Goal: Information Seeking & Learning: Learn about a topic

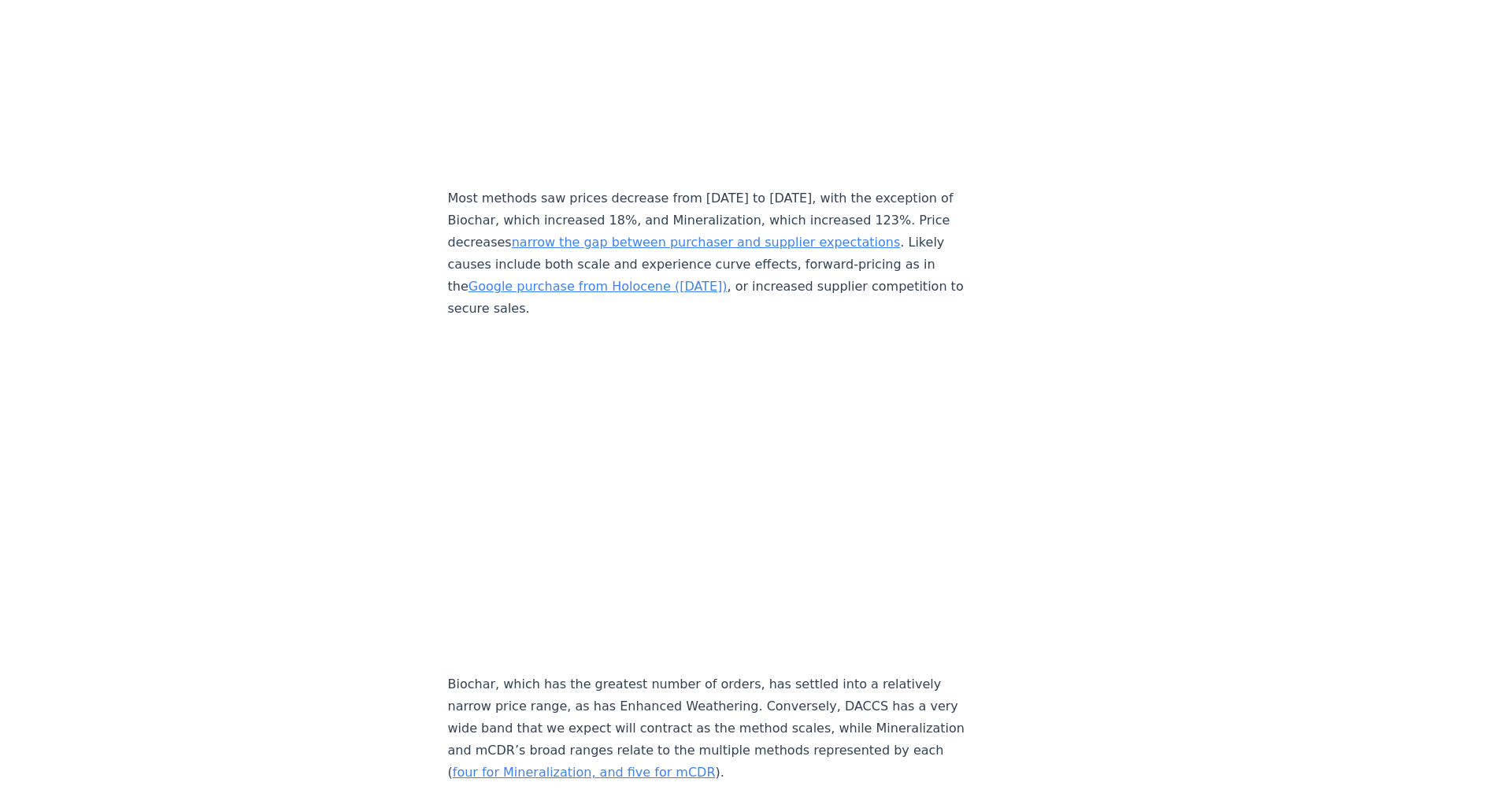
scroll to position [7286, 0]
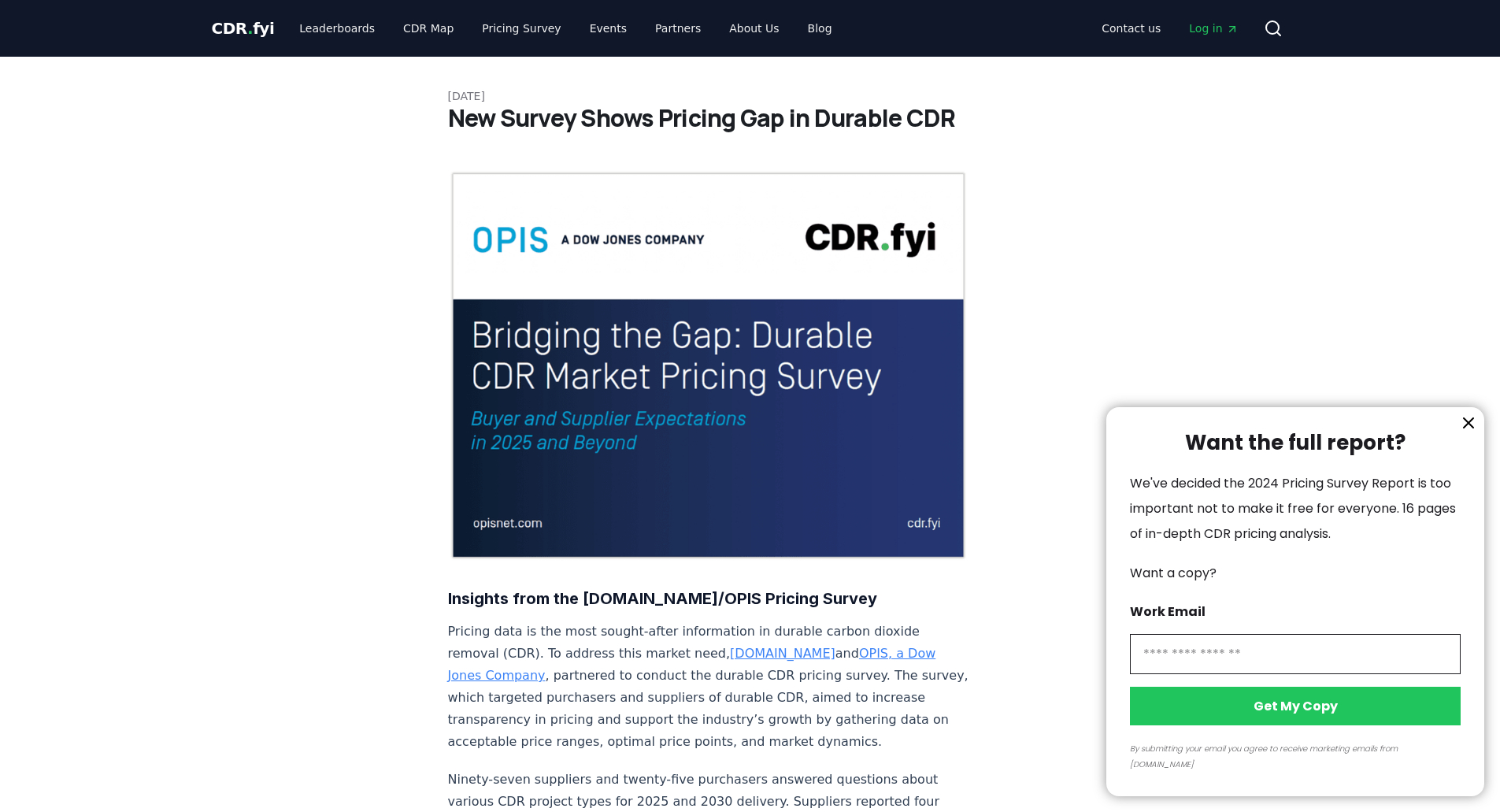
click at [1462, 432] on icon "information" at bounding box center [1468, 423] width 19 height 19
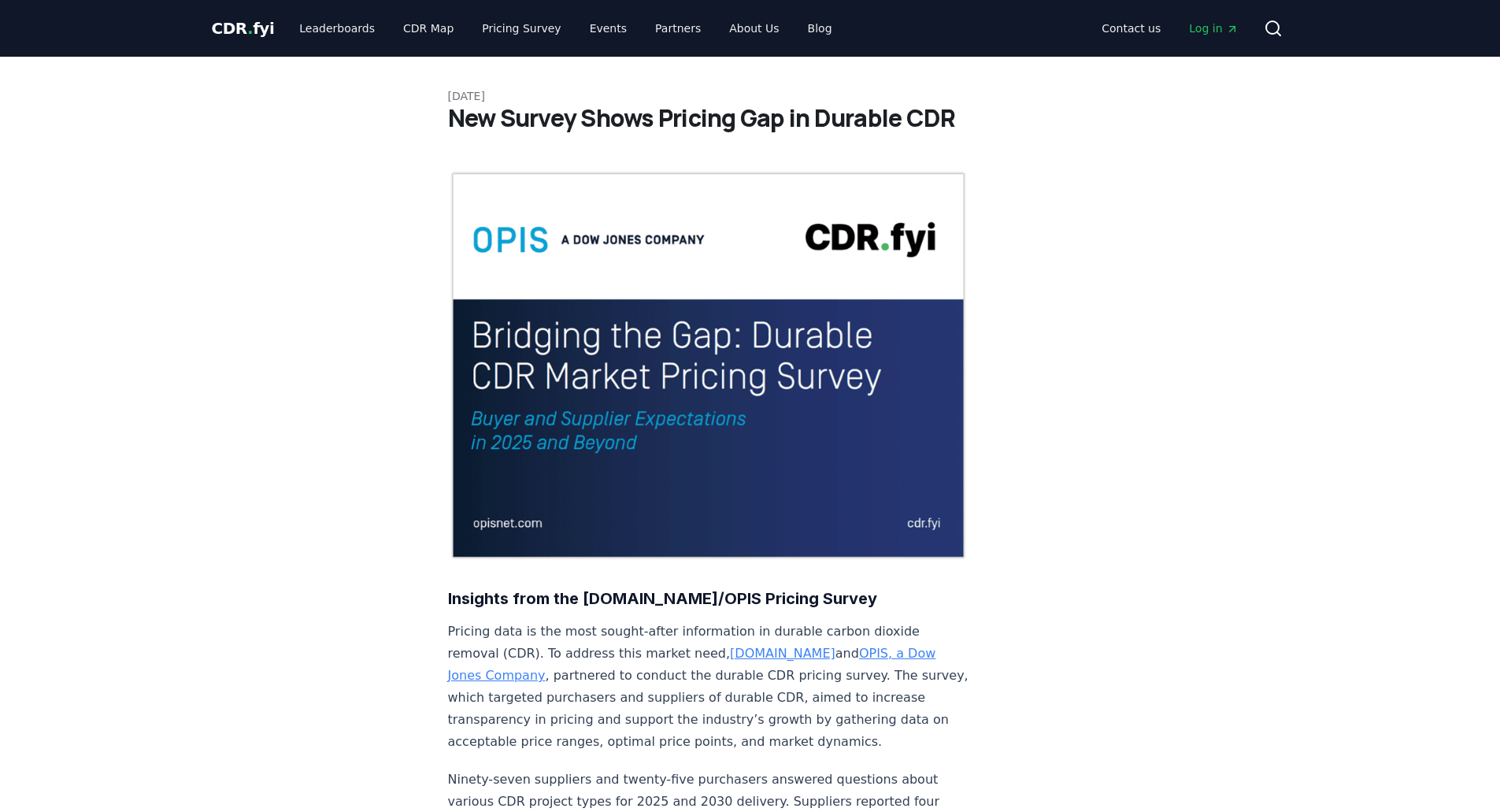
drag, startPoint x: 1181, startPoint y: 0, endPoint x: 261, endPoint y: 285, distance: 963.1
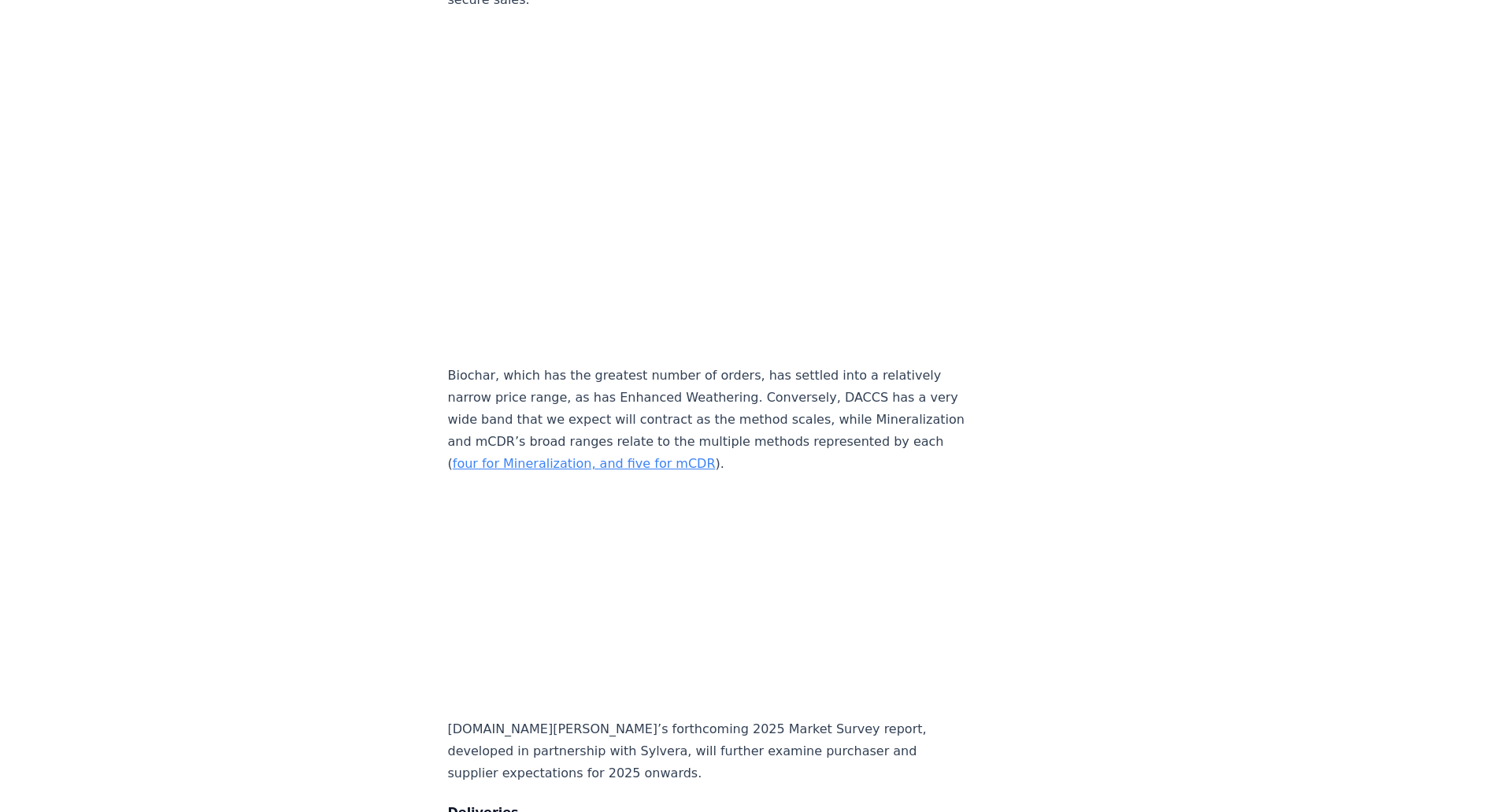
scroll to position [7333, 0]
